Goal: Task Accomplishment & Management: Use online tool/utility

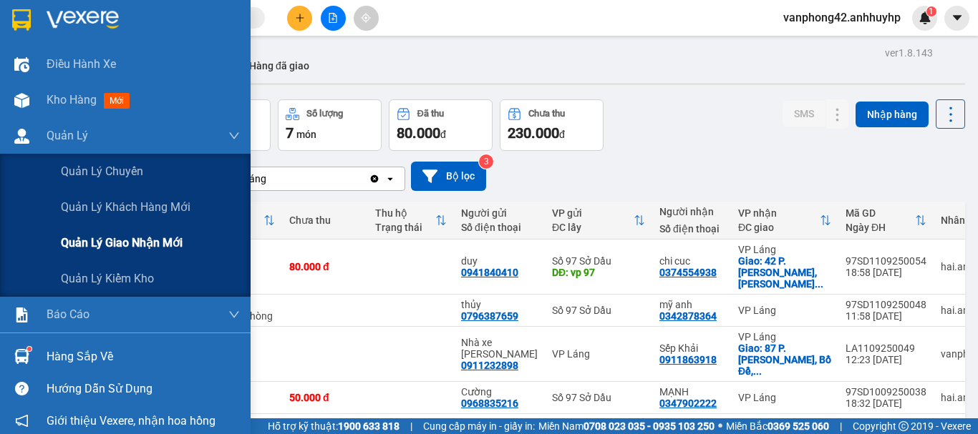
click at [113, 236] on span "Quản lý giao nhận mới" at bounding box center [122, 243] width 122 height 18
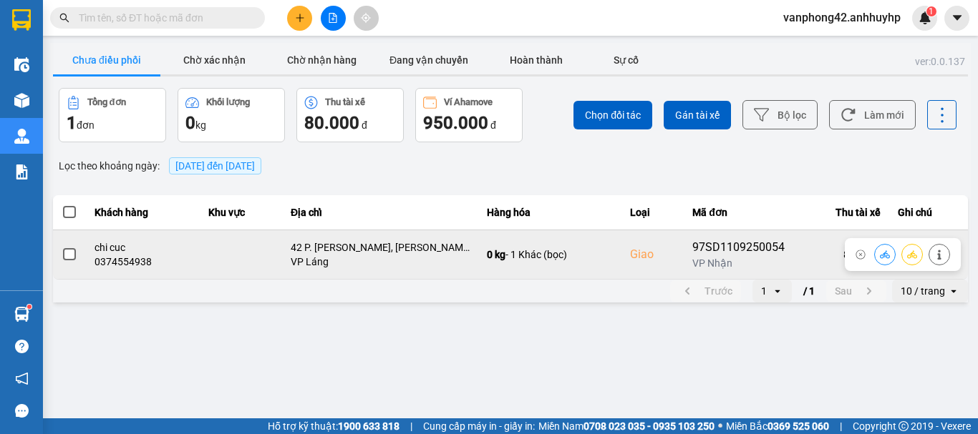
click at [72, 258] on span at bounding box center [69, 254] width 13 height 13
click at [62, 247] on input "checkbox" at bounding box center [62, 247] width 0 height 0
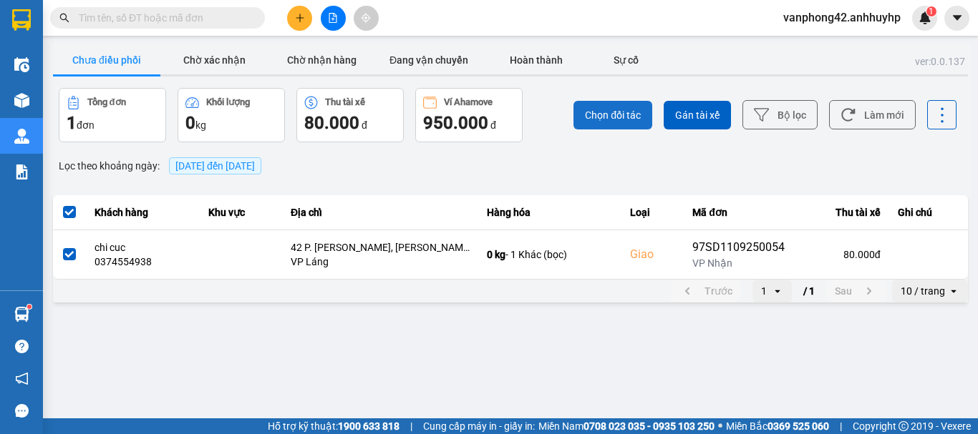
click at [633, 117] on span "Chọn đối tác" at bounding box center [613, 115] width 56 height 14
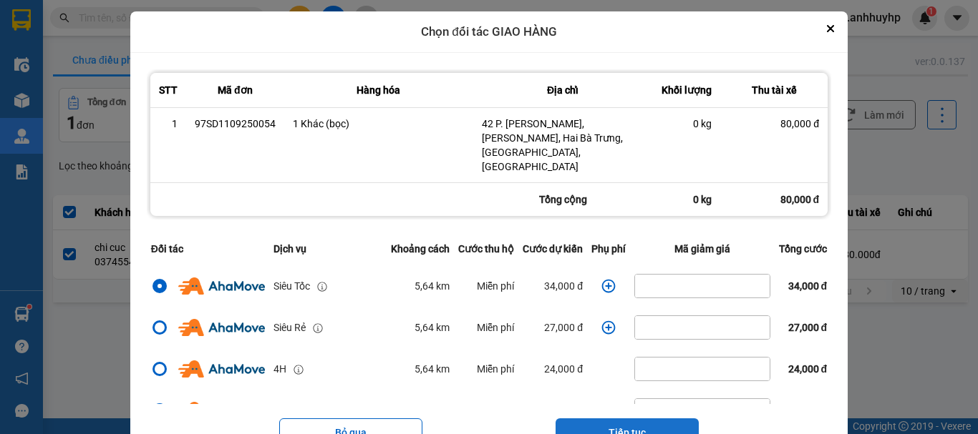
click at [665, 419] on button "Tiếp tục" at bounding box center [626, 433] width 143 height 29
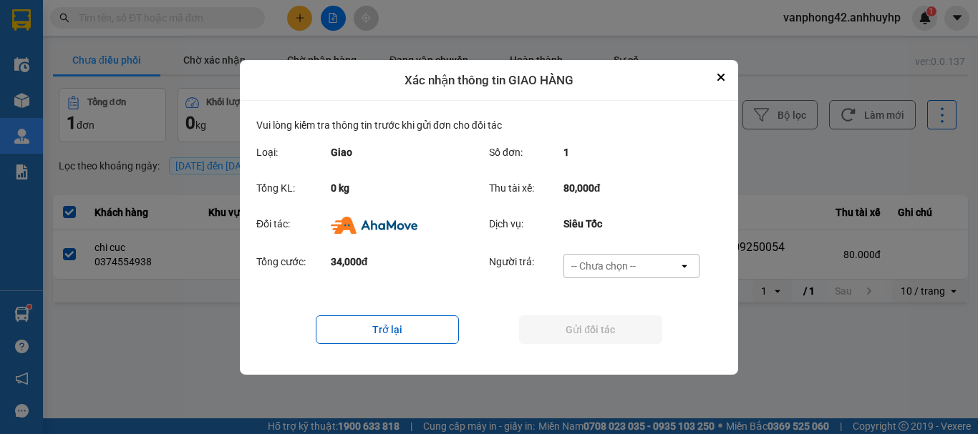
click at [616, 263] on div "-- Chưa chọn --" at bounding box center [603, 266] width 64 height 14
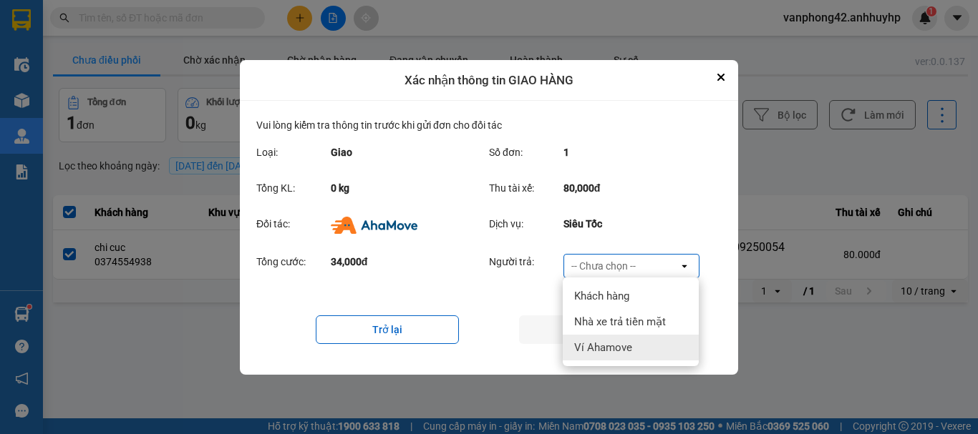
click at [633, 351] on div "Ví Ahamove" at bounding box center [631, 348] width 136 height 26
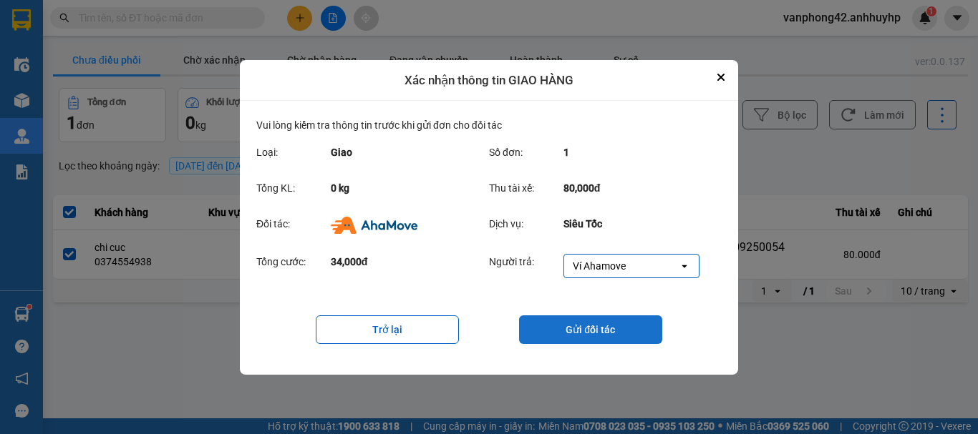
click at [598, 332] on button "Gửi đối tác" at bounding box center [590, 330] width 143 height 29
